Goal: Task Accomplishment & Management: Complete application form

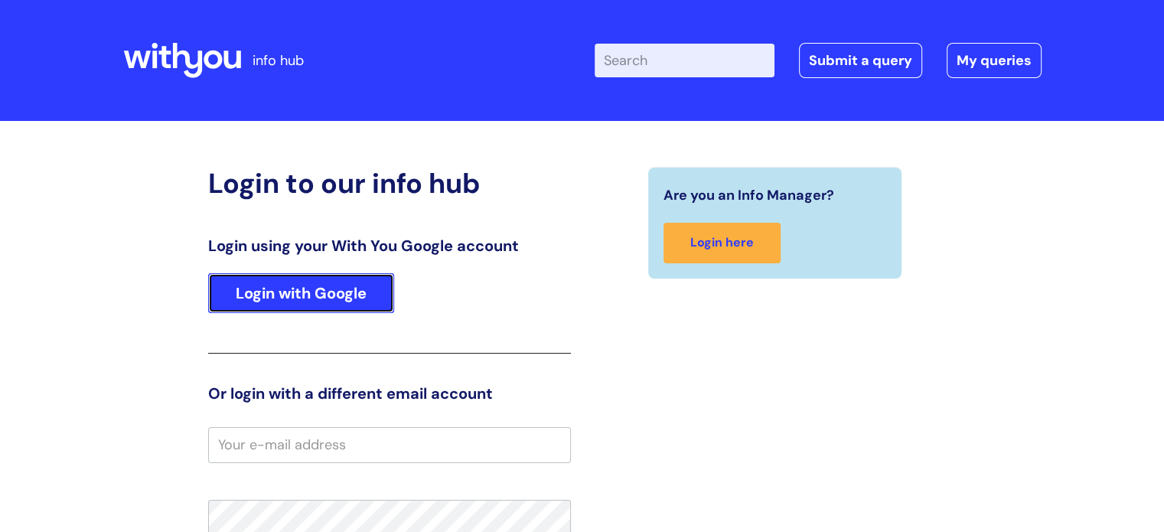
click at [329, 306] on link "Login with Google" at bounding box center [301, 293] width 186 height 40
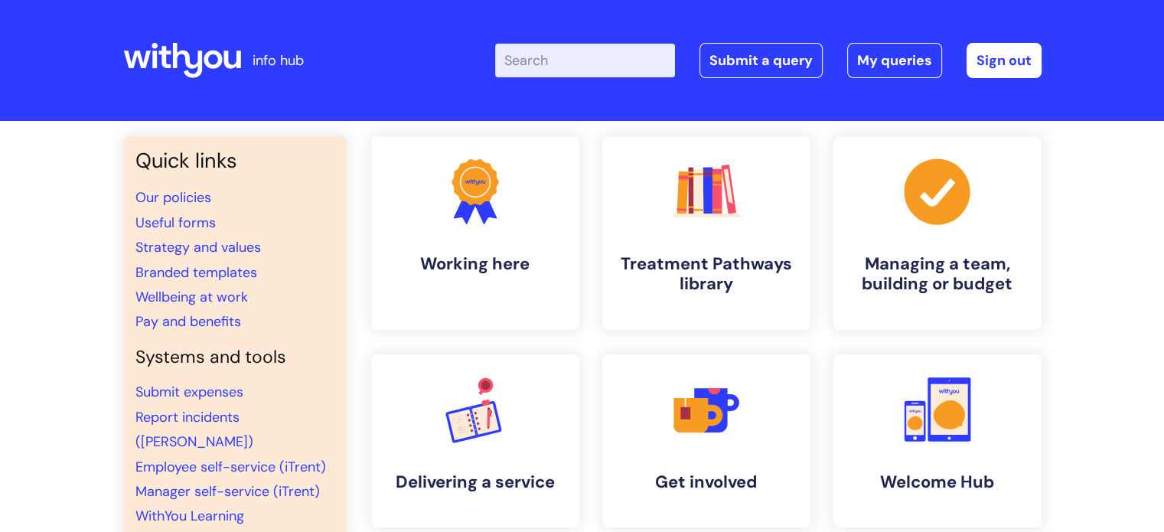
click at [594, 64] on input "Enter your search term here..." at bounding box center [585, 61] width 180 height 34
type input "abs payment"
click button "Search" at bounding box center [0, 0] width 0 height 0
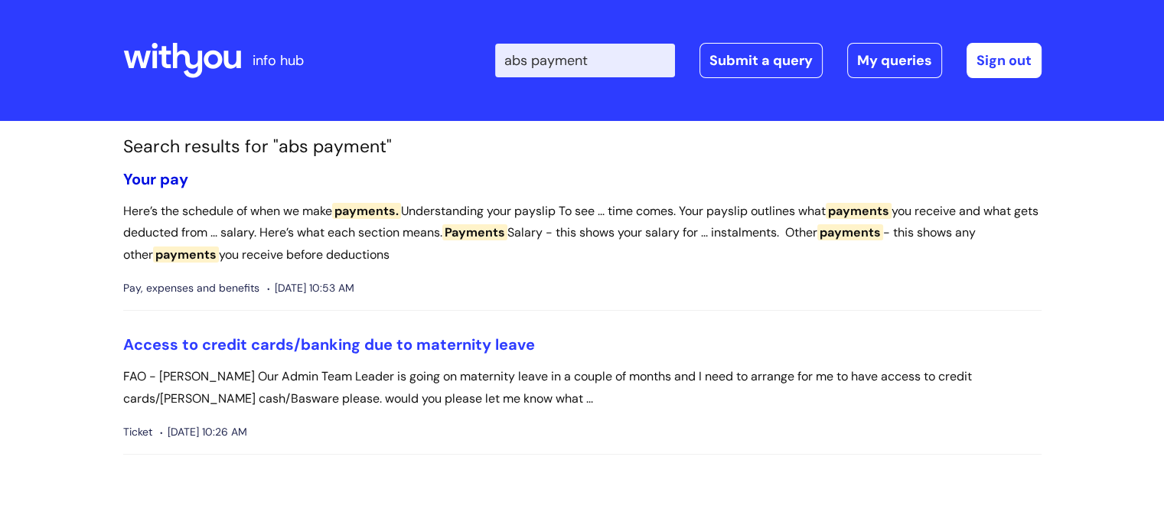
click at [178, 180] on link "Your pay" at bounding box center [155, 179] width 65 height 20
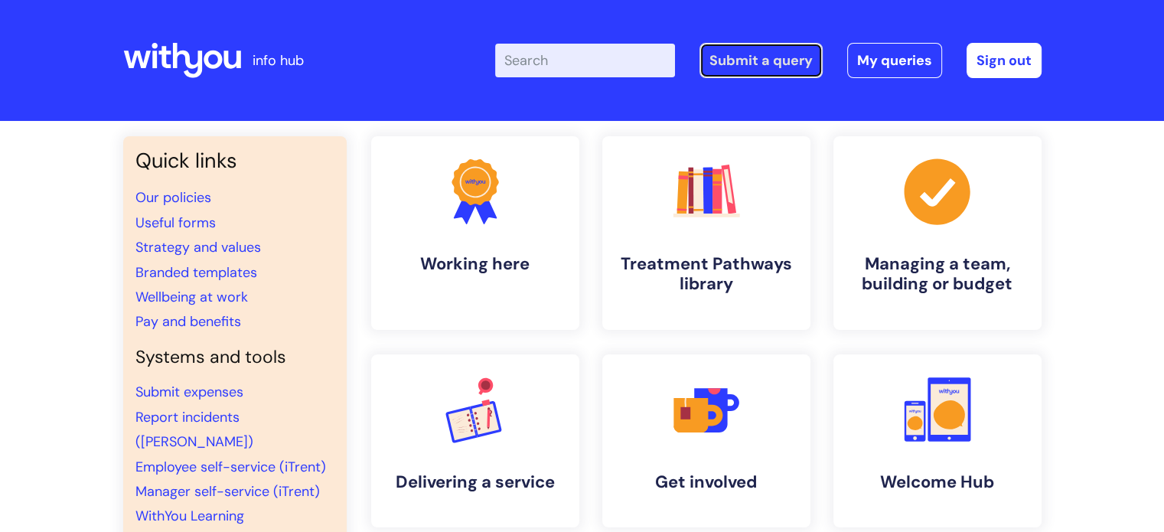
click at [765, 59] on link "Submit a query" at bounding box center [761, 60] width 123 height 35
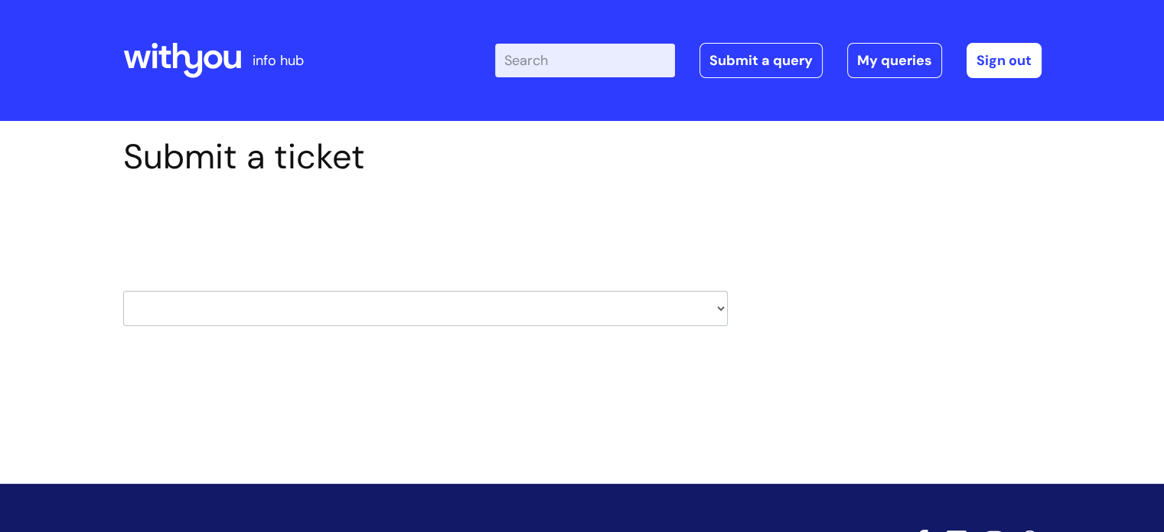
click at [315, 315] on select "HR / People IT and Support Clinical Drug Alerts Finance Accounts Data Support T…" at bounding box center [425, 308] width 605 height 35
select select "property_&_estates"
click at [123, 291] on select "HR / People IT and Support Clinical Drug Alerts Finance Accounts Data Support T…" at bounding box center [425, 308] width 605 height 35
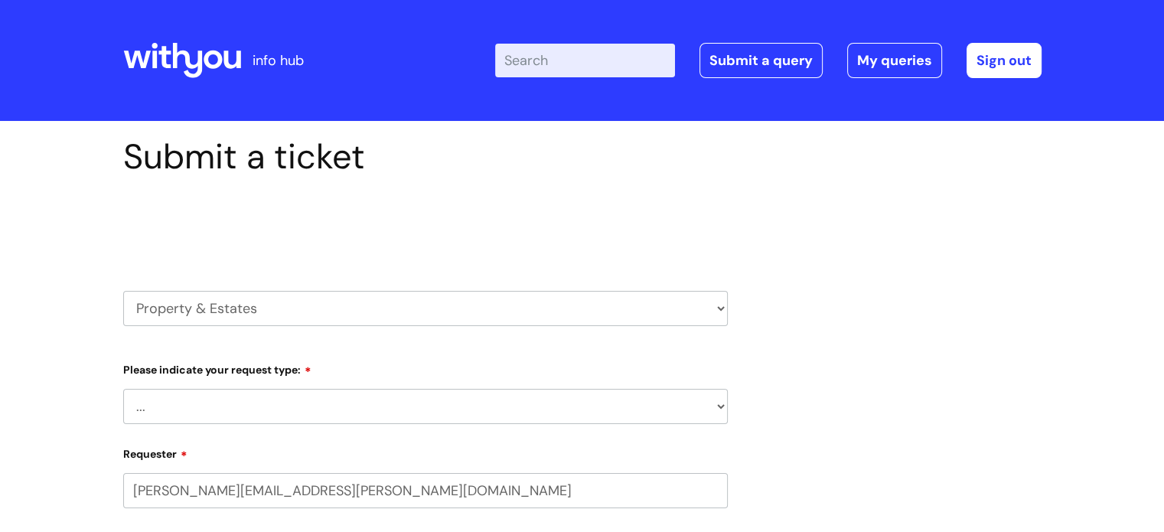
select select "80004418362"
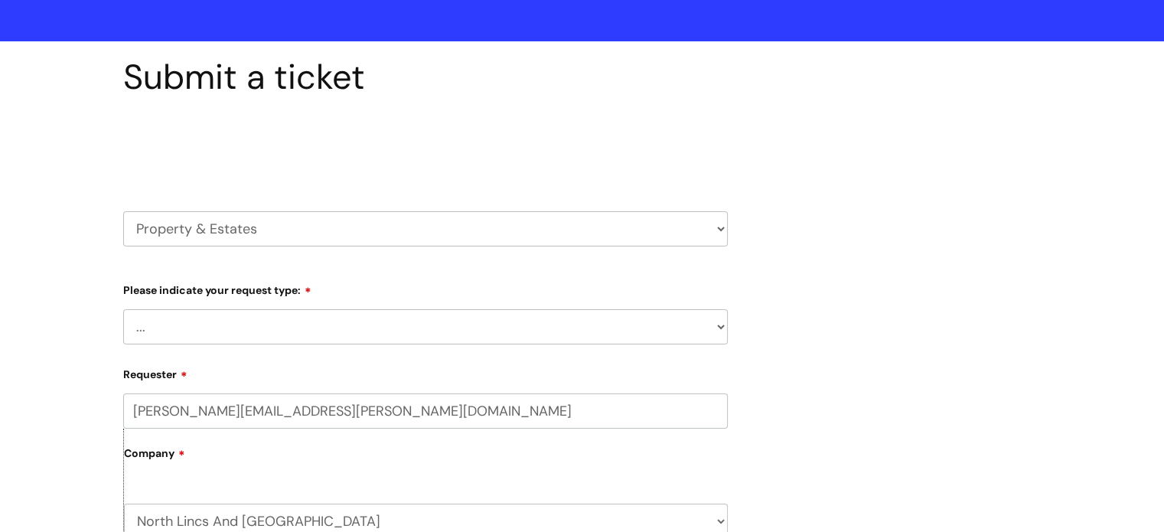
scroll to position [153, 0]
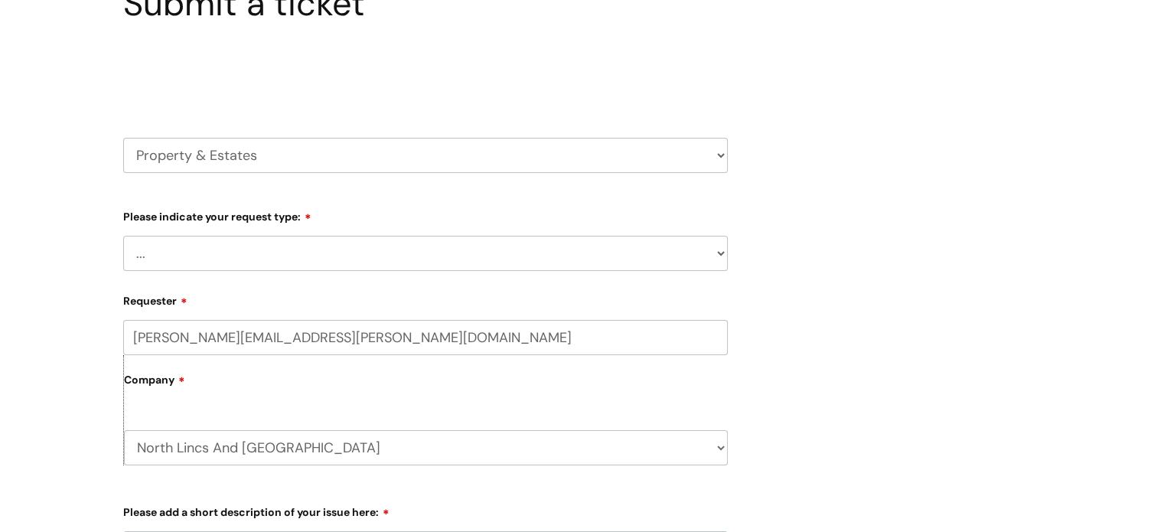
click at [309, 258] on select "... Facilities Support Lease/ Tenancy Agreements Health & Safety and Environmen…" at bounding box center [425, 253] width 605 height 35
select select "Facilities Support"
click at [123, 236] on select "... Facilities Support Lease/ Tenancy Agreements Health & Safety and Environmen…" at bounding box center [425, 253] width 605 height 35
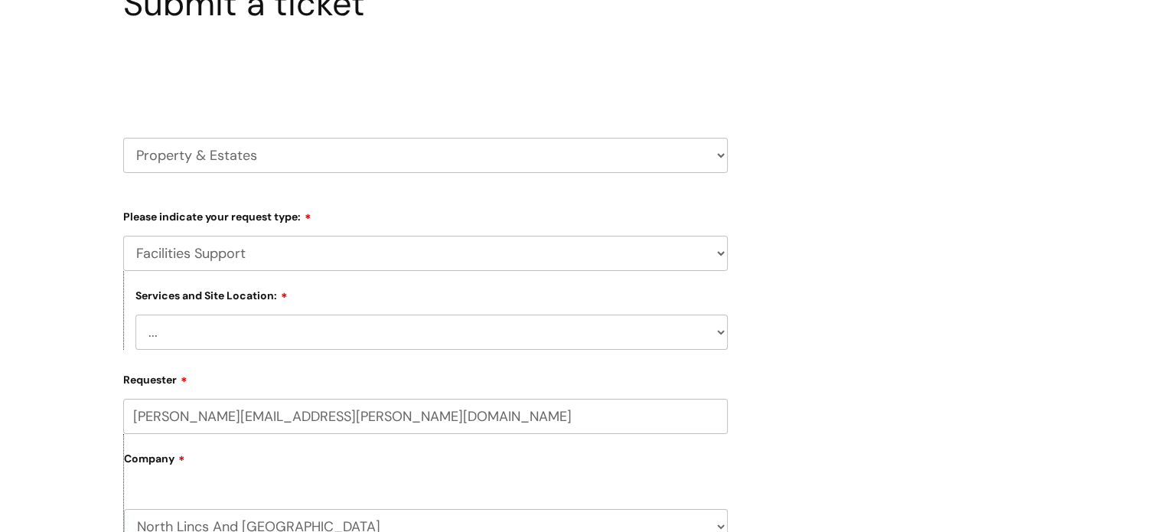
scroll to position [383, 0]
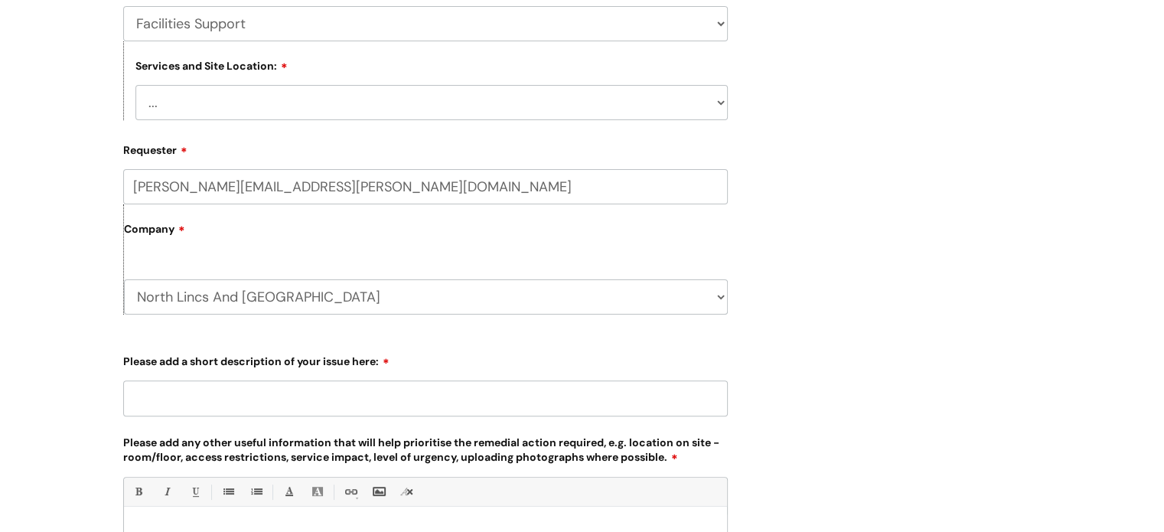
click at [337, 97] on select "... Cleethorpes Darlington Tubwell Darlington Coniscliffe Grimsby Preston Redca…" at bounding box center [432, 102] width 593 height 35
select select "Grimsby"
click at [136, 85] on select "... Cleethorpes Darlington Tubwell Darlington Coniscliffe Grimsby Preston Redca…" at bounding box center [432, 102] width 593 height 35
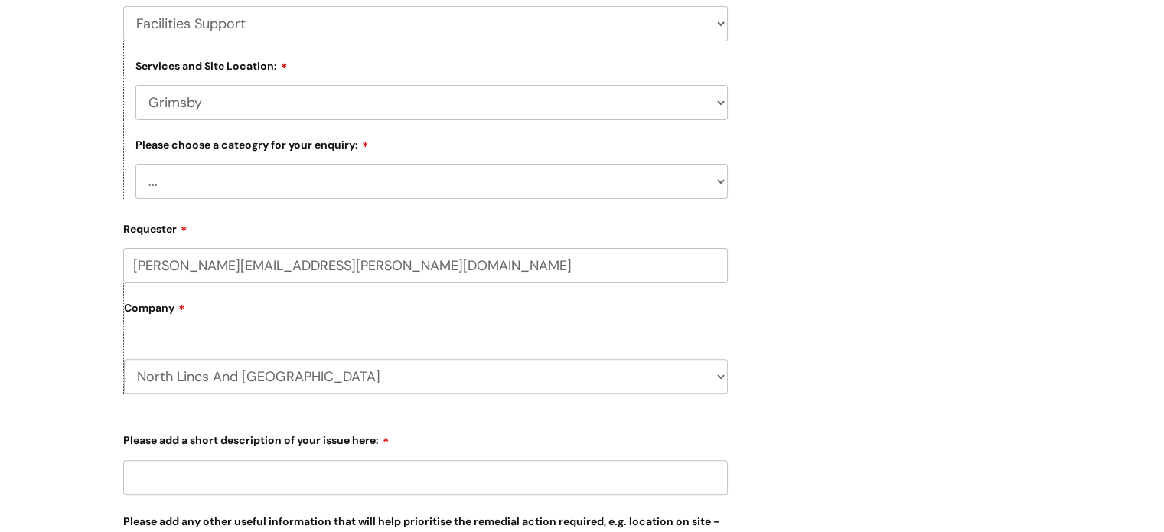
click at [358, 186] on select "... Electrical and Lighting Plumbing and Drainage Heating and Cooling Fixtures,…" at bounding box center [432, 181] width 593 height 35
select select "Windows and Doors incl. Shutters"
click at [136, 165] on select "... Electrical and Lighting Plumbing and Drainage Heating and Cooling Fixtures,…" at bounding box center [432, 181] width 593 height 35
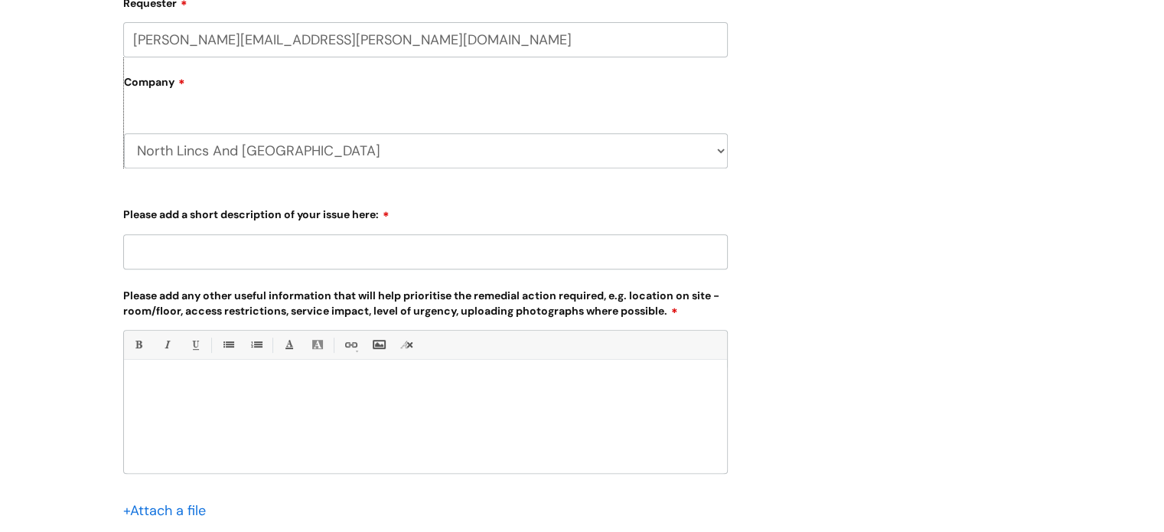
scroll to position [612, 0]
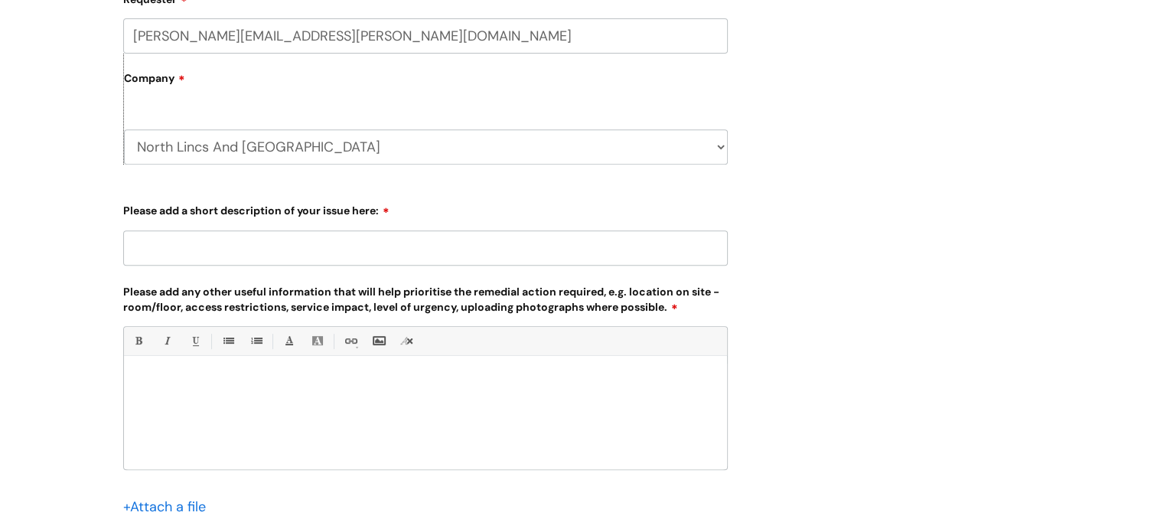
click at [306, 256] on input "Please add a short description of your issue here:" at bounding box center [425, 247] width 605 height 35
type input "We need the vertical blinds in the kitchen replacing"
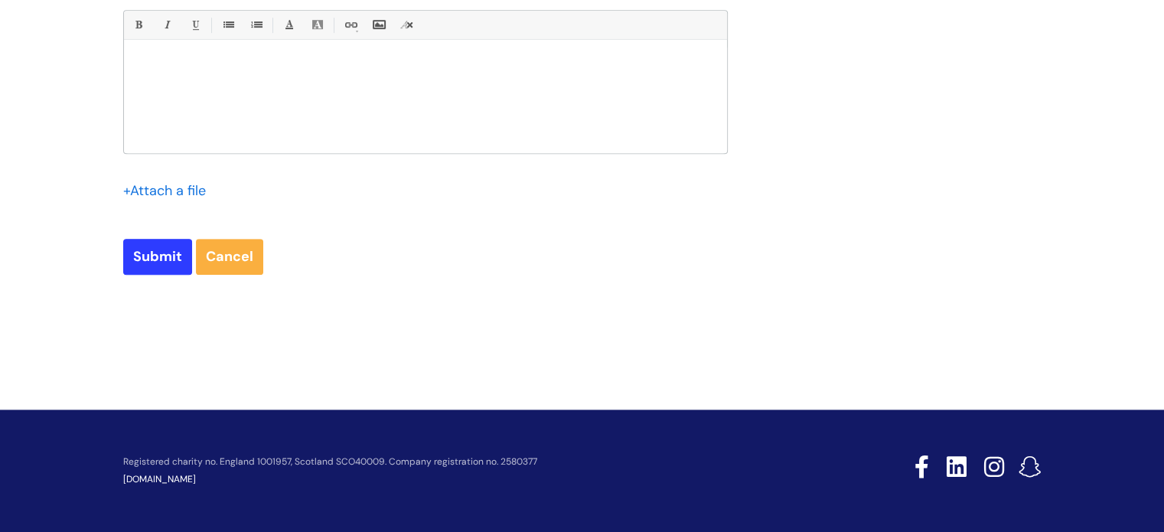
click at [190, 78] on div at bounding box center [425, 100] width 603 height 106
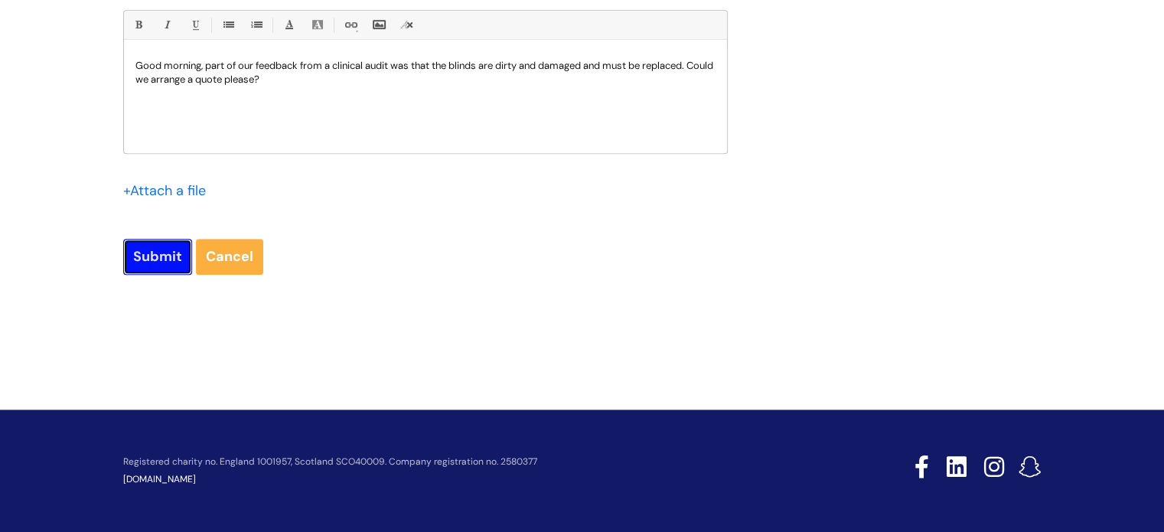
click at [149, 258] on input "Submit" at bounding box center [157, 256] width 69 height 35
type input "Please Wait..."
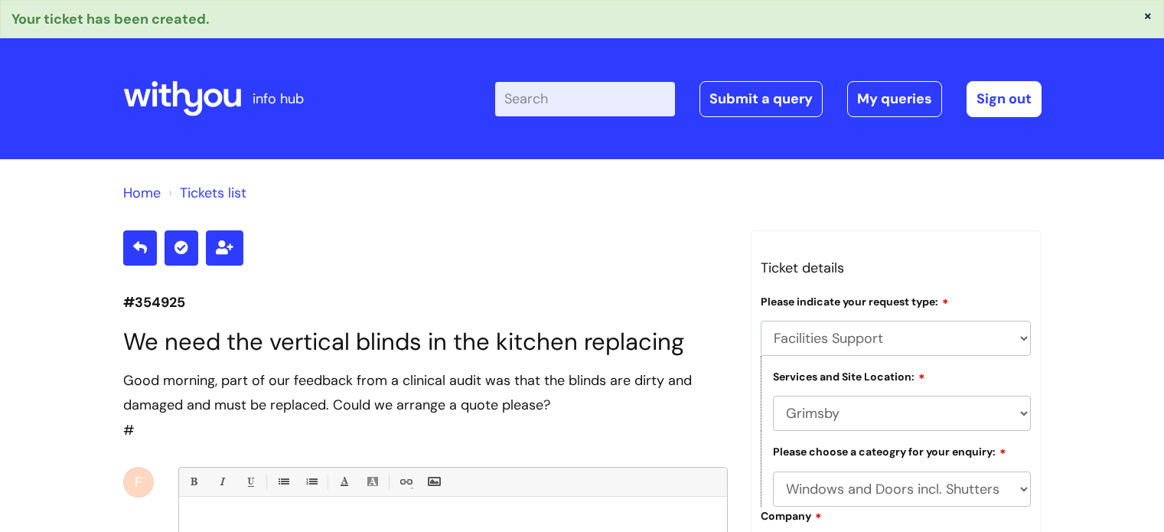
select select "Facilities Support"
select select "Grimsby"
select select "Windows and Doors incl. Shutters"
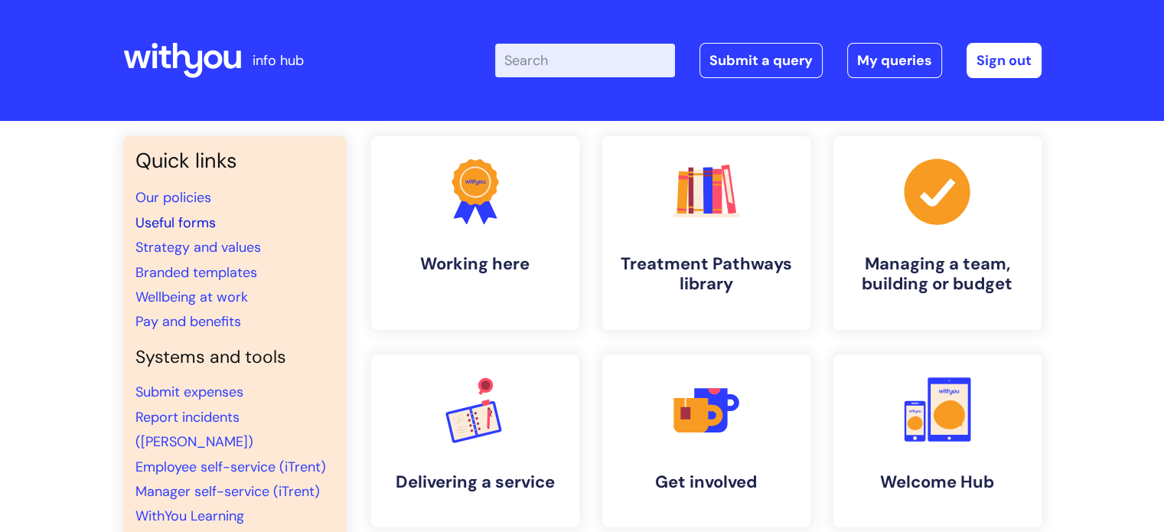
click at [181, 220] on link "Useful forms" at bounding box center [176, 223] width 80 height 18
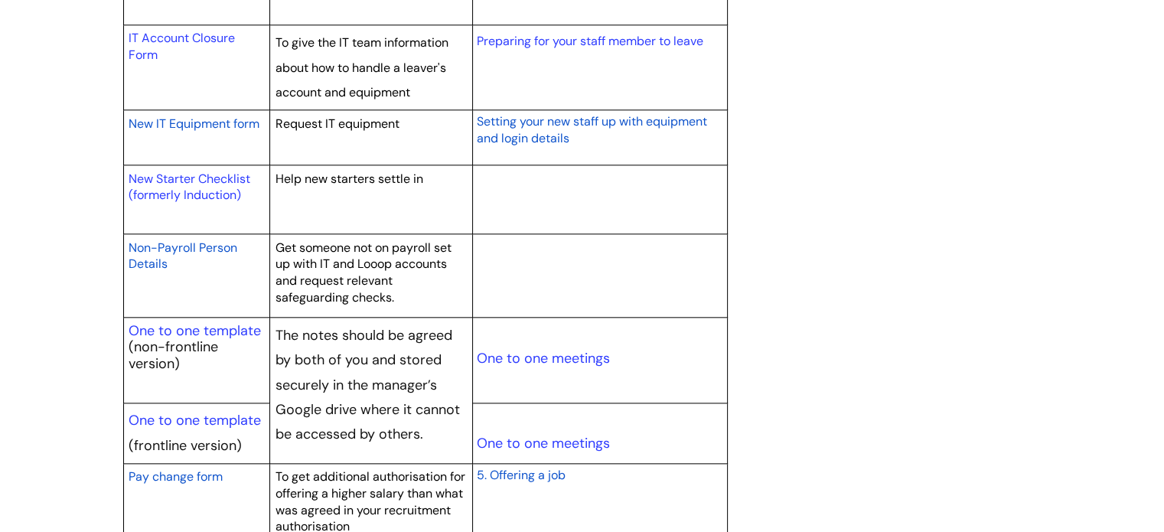
scroll to position [1761, 0]
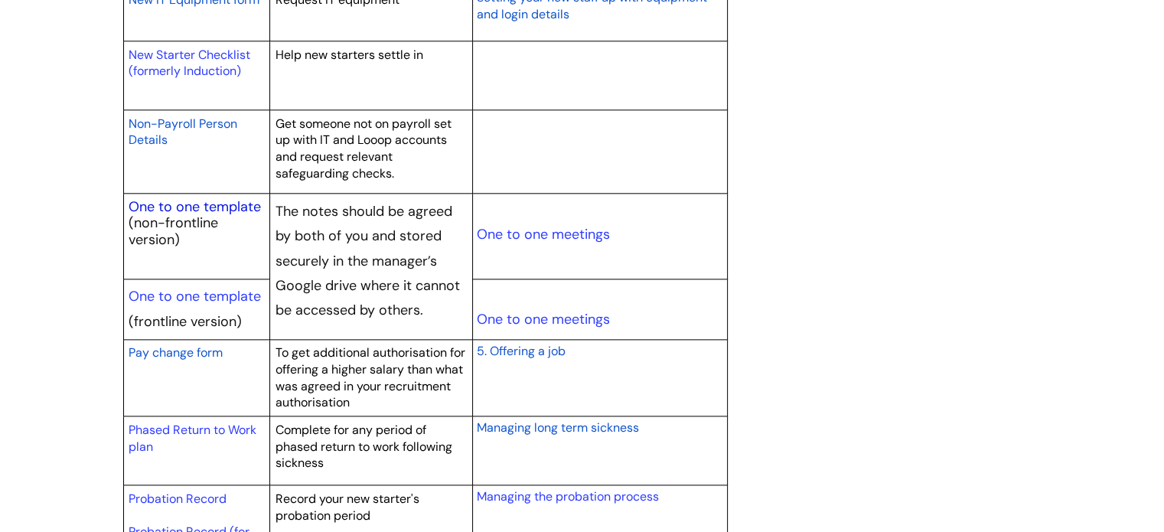
click at [172, 210] on link "One to one template" at bounding box center [195, 207] width 132 height 18
